Goal: Task Accomplishment & Management: Manage account settings

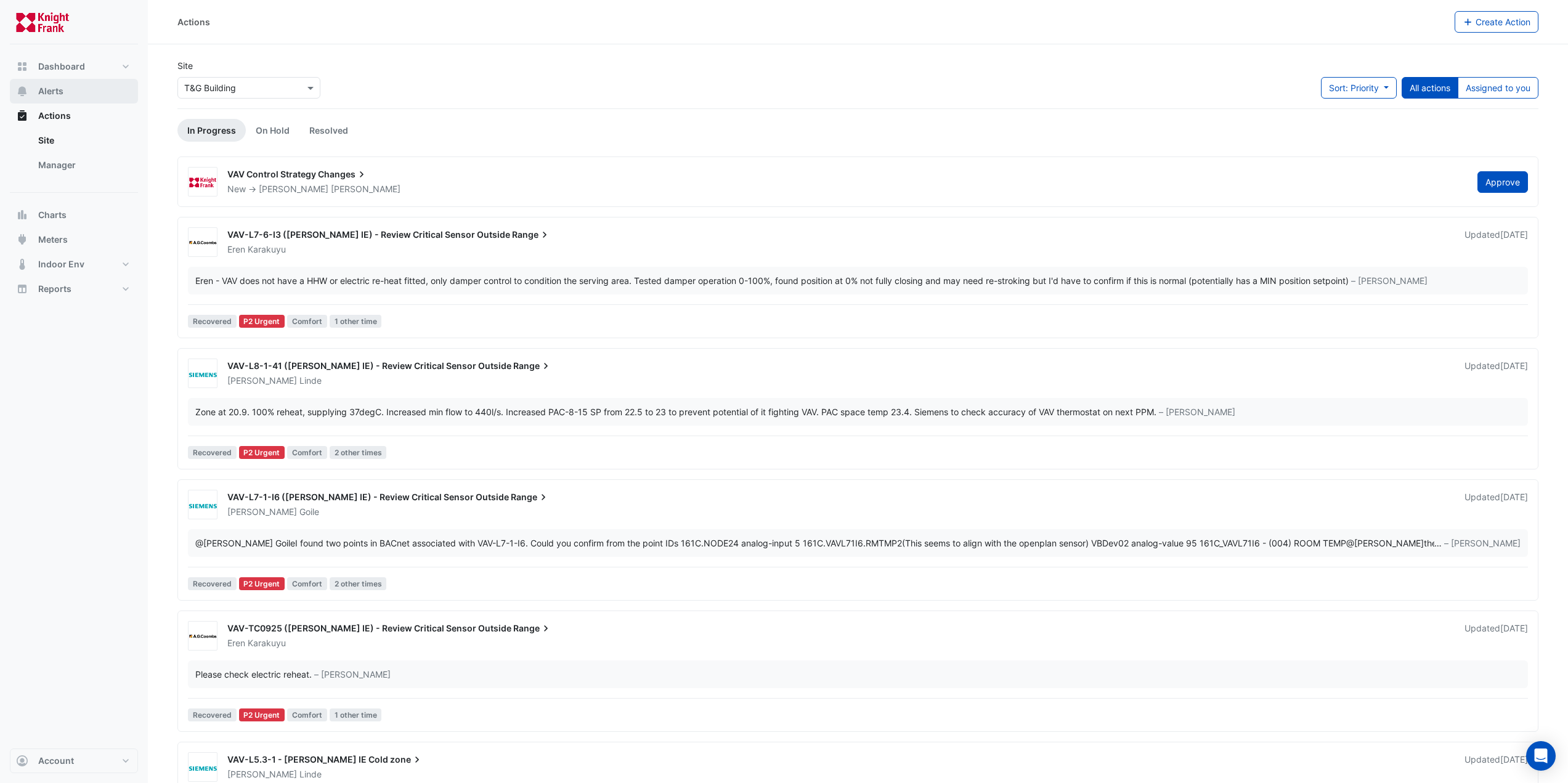
click at [66, 93] on button "Alerts" at bounding box center [74, 91] width 128 height 25
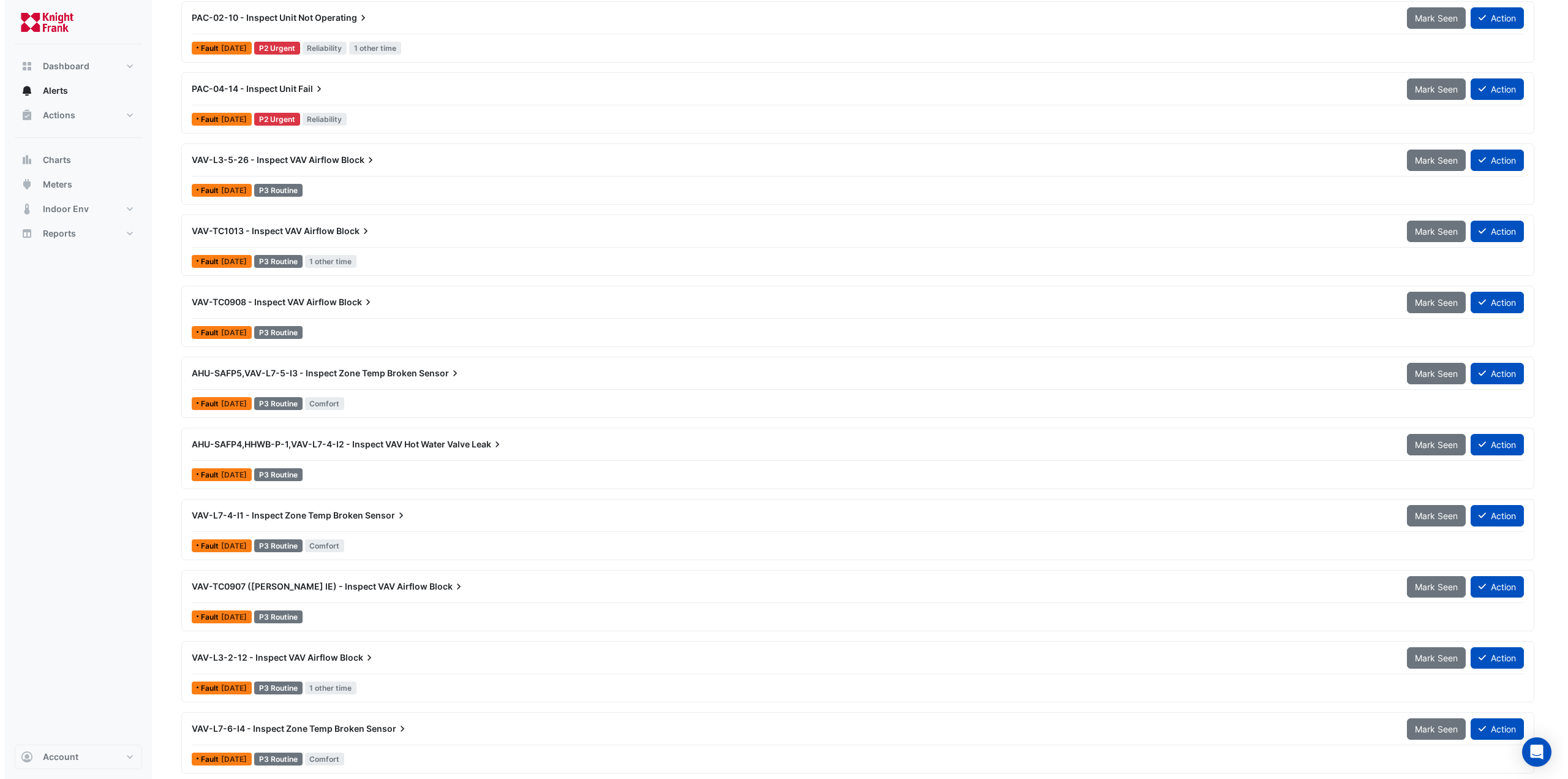
scroll to position [429, 0]
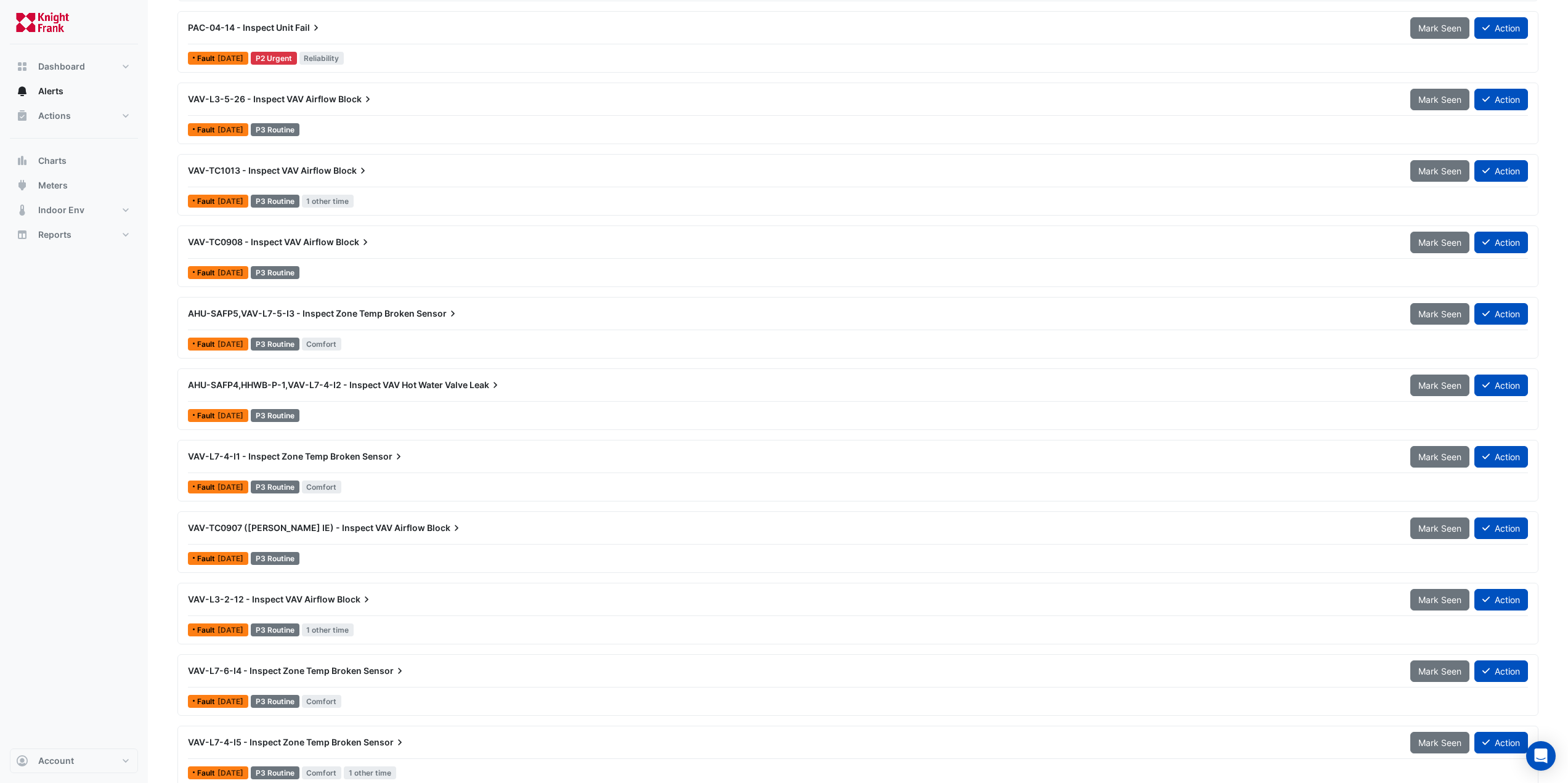
click at [354, 529] on span "VAV-TC0907 ([PERSON_NAME] IE) - Inspect VAV Airflow" at bounding box center [307, 528] width 237 height 10
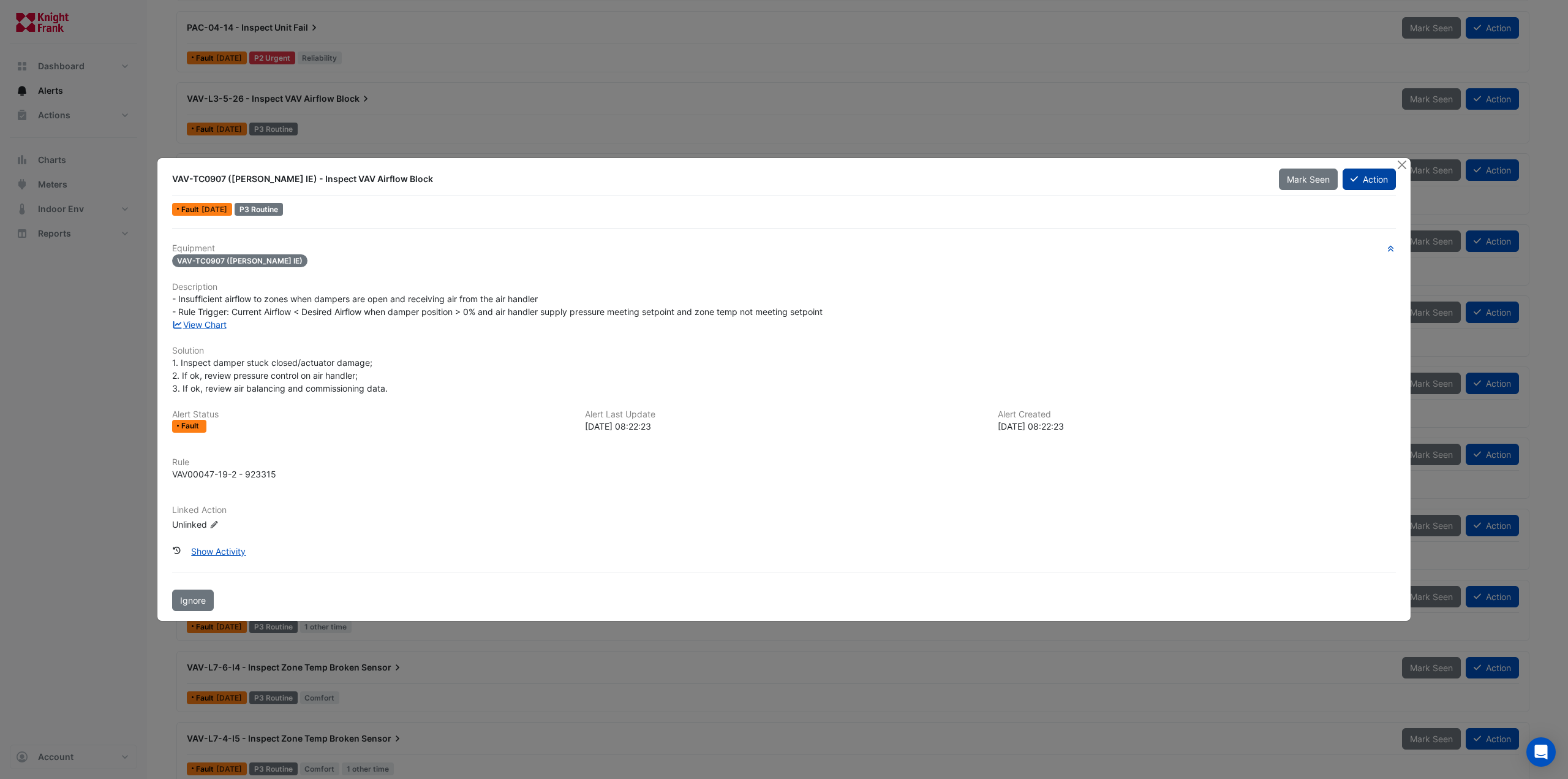
click at [1368, 180] on button "Action" at bounding box center [1369, 179] width 53 height 21
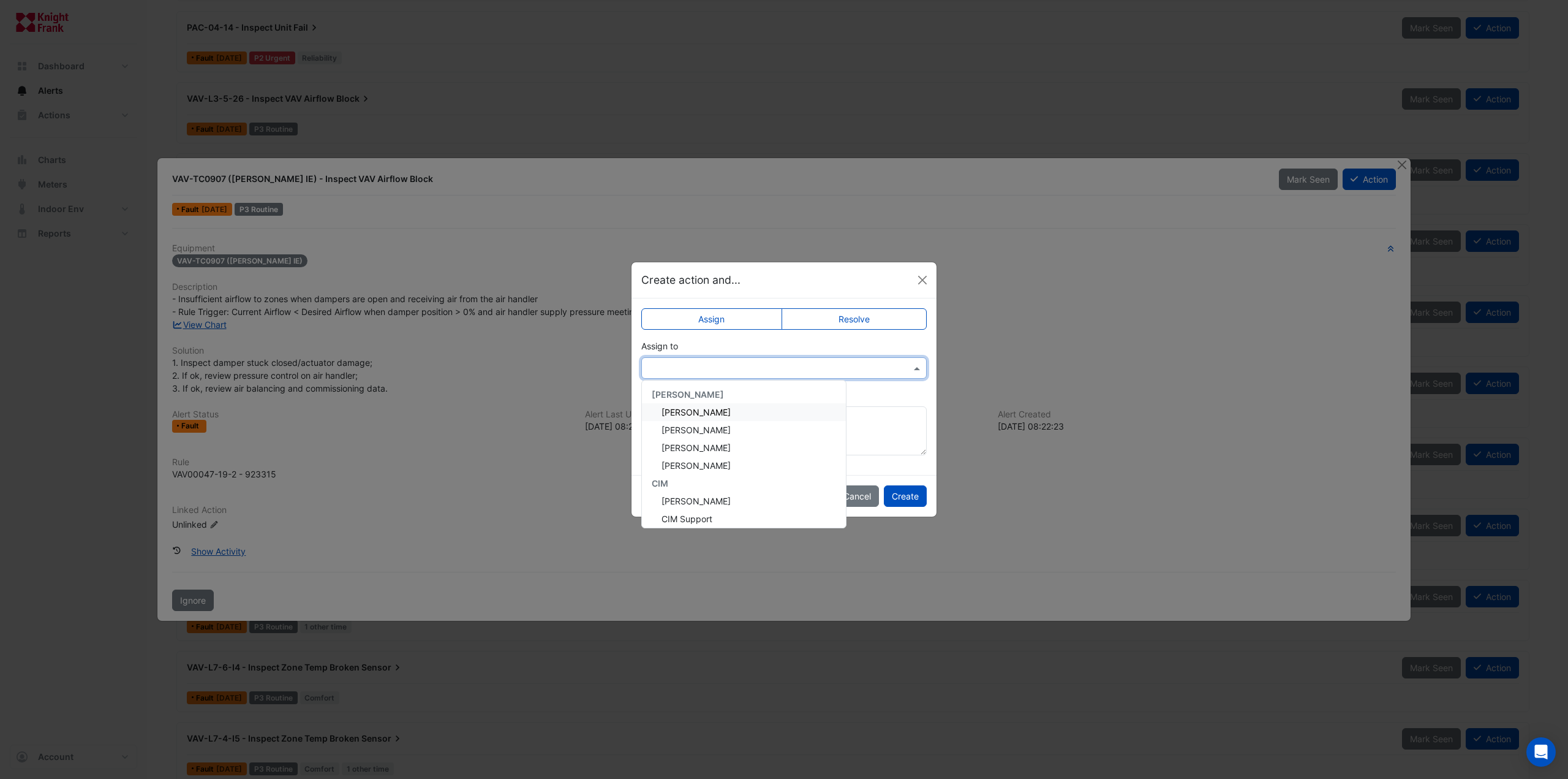
click at [780, 367] on input "text" at bounding box center [772, 368] width 248 height 13
click at [699, 428] on span "[PERSON_NAME]" at bounding box center [696, 430] width 69 height 10
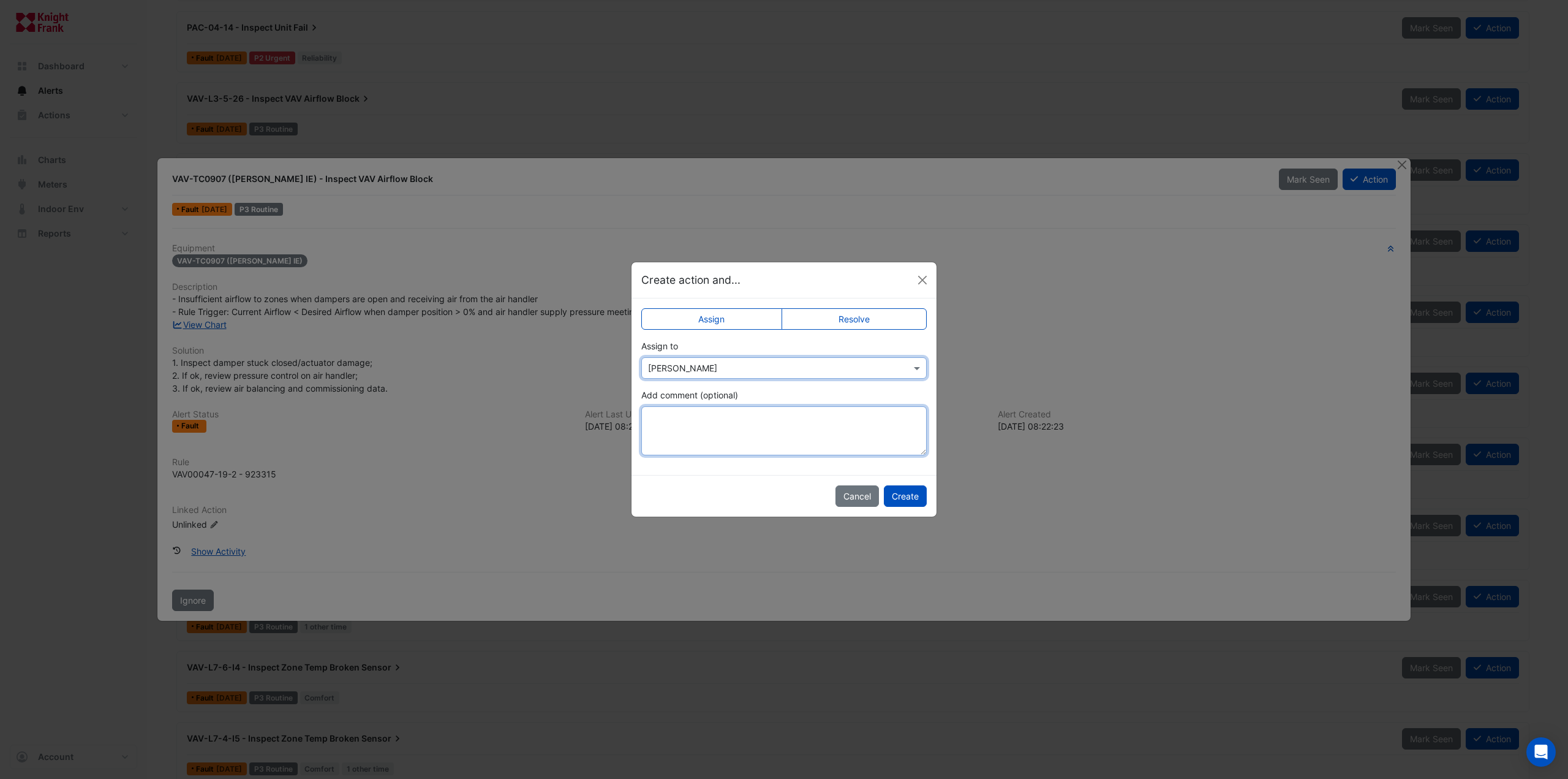
click at [733, 441] on textarea "Add comment (optional)" at bounding box center [784, 431] width 285 height 49
click at [918, 497] on button "Create" at bounding box center [905, 495] width 43 height 21
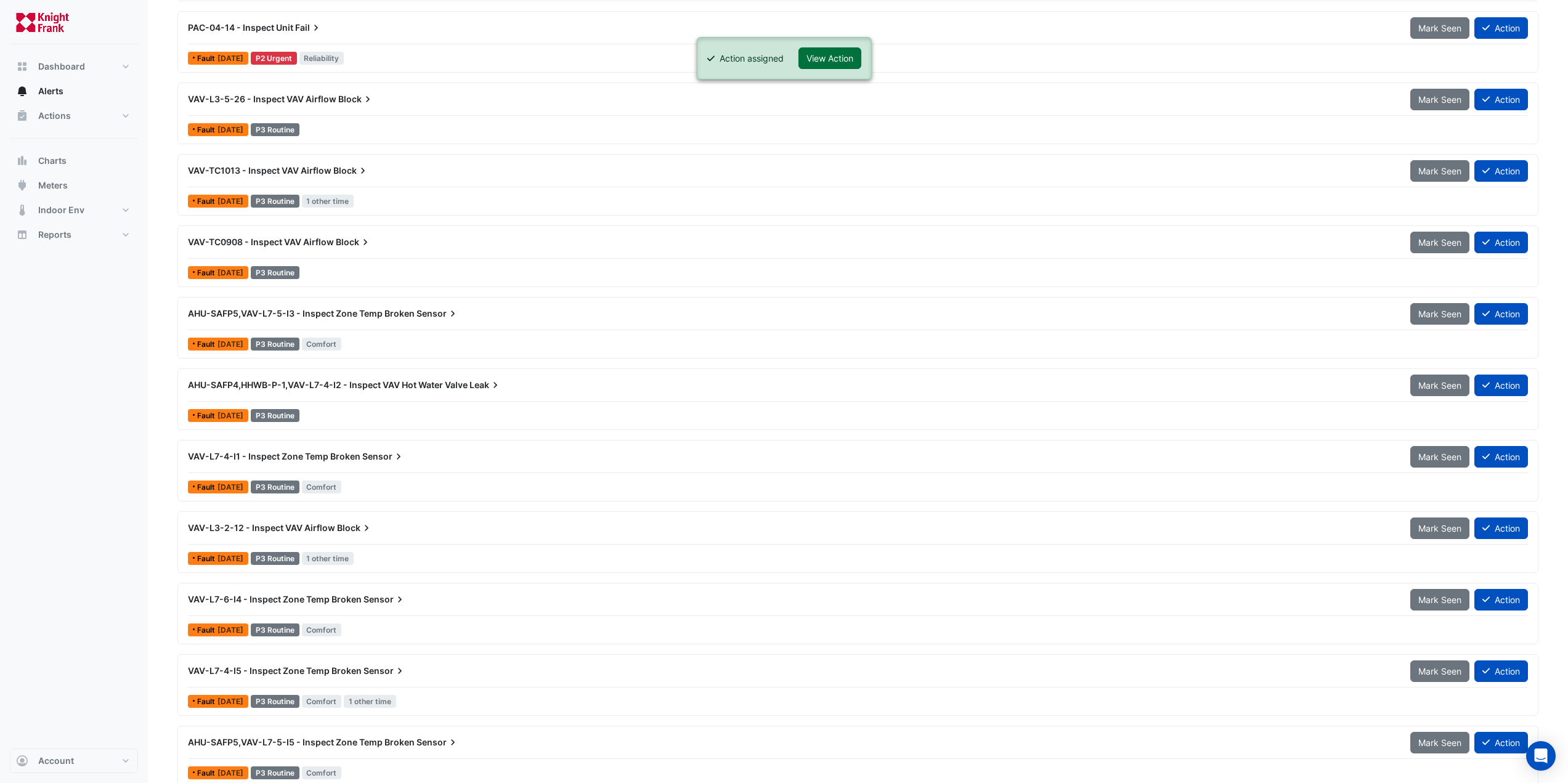
click at [834, 59] on button "View Action" at bounding box center [830, 58] width 63 height 21
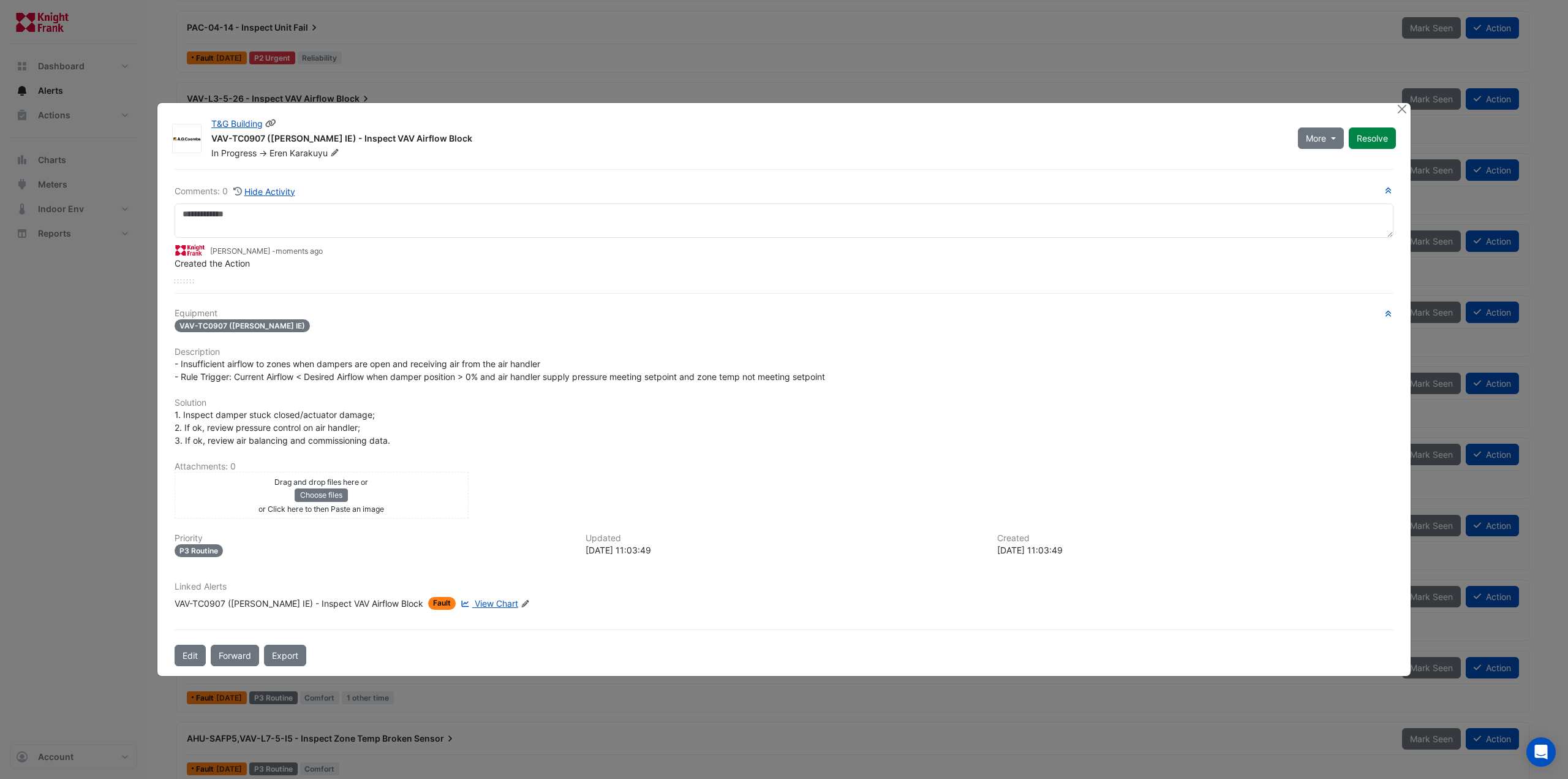
drag, startPoint x: 364, startPoint y: 129, endPoint x: 210, endPoint y: 142, distance: 154.5
click at [210, 142] on div "T&G Building VAV-TC0907 ([PERSON_NAME] IE) - Inspect VAV Airflow Block In Progr…" at bounding box center [747, 138] width 1087 height 42
copy div "VAV-TC0907 ([PERSON_NAME] IE) - Inspect VAV Airflow Block"
